Goal: Transaction & Acquisition: Download file/media

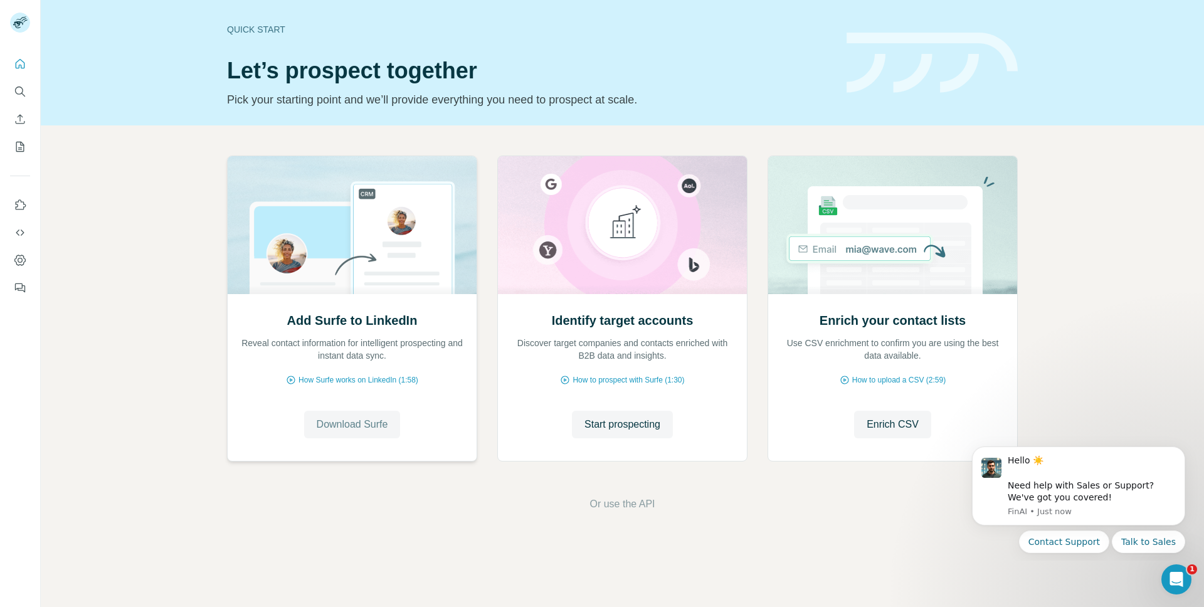
click at [356, 423] on span "Download Surfe" at bounding box center [352, 424] width 71 height 15
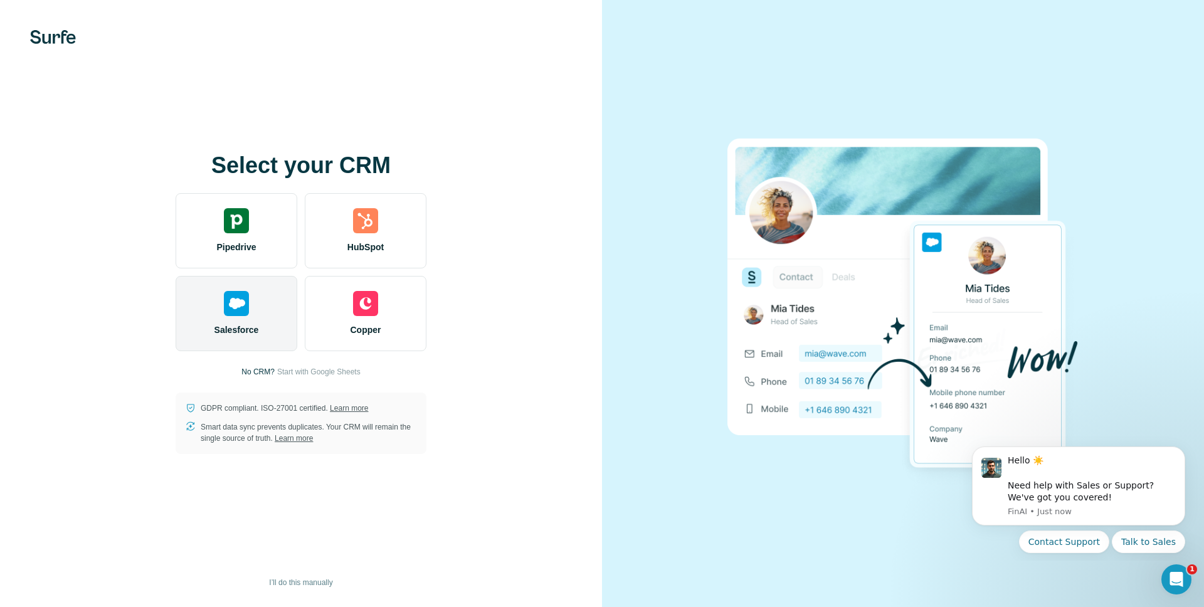
click at [258, 306] on div "Salesforce" at bounding box center [237, 313] width 122 height 75
